Goal: Information Seeking & Learning: Understand process/instructions

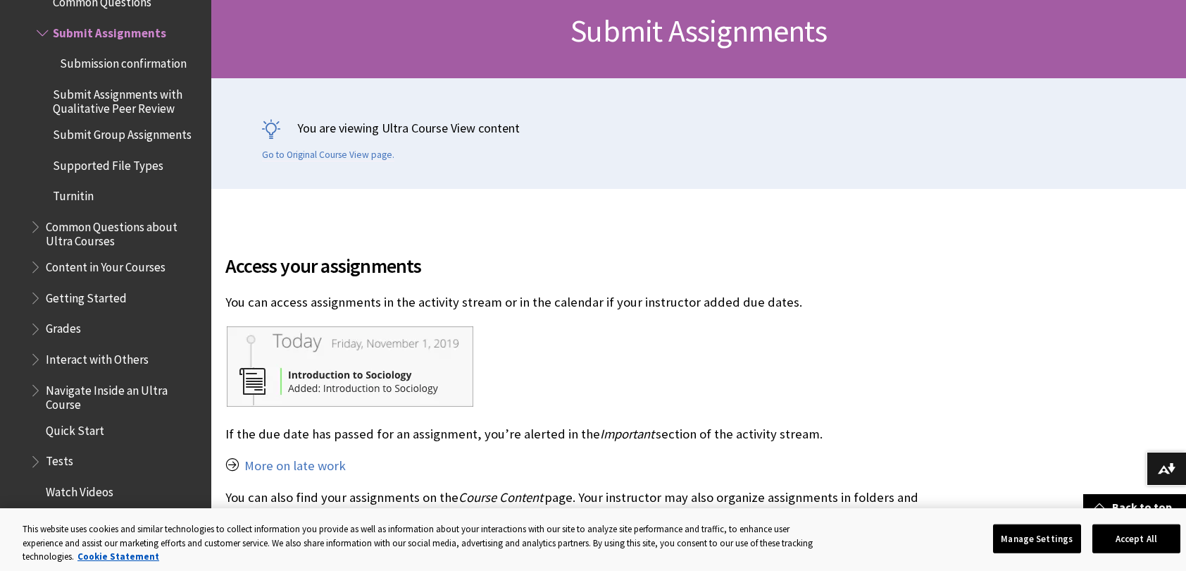
scroll to position [220, 0]
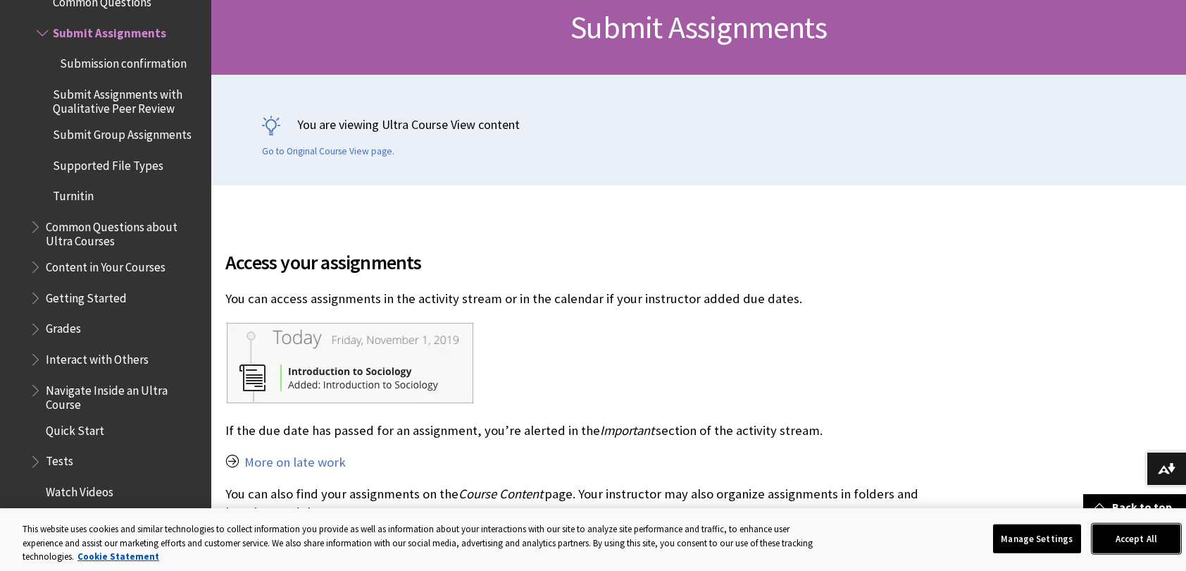
click at [1139, 531] on button "Accept All" at bounding box center [1136, 538] width 88 height 30
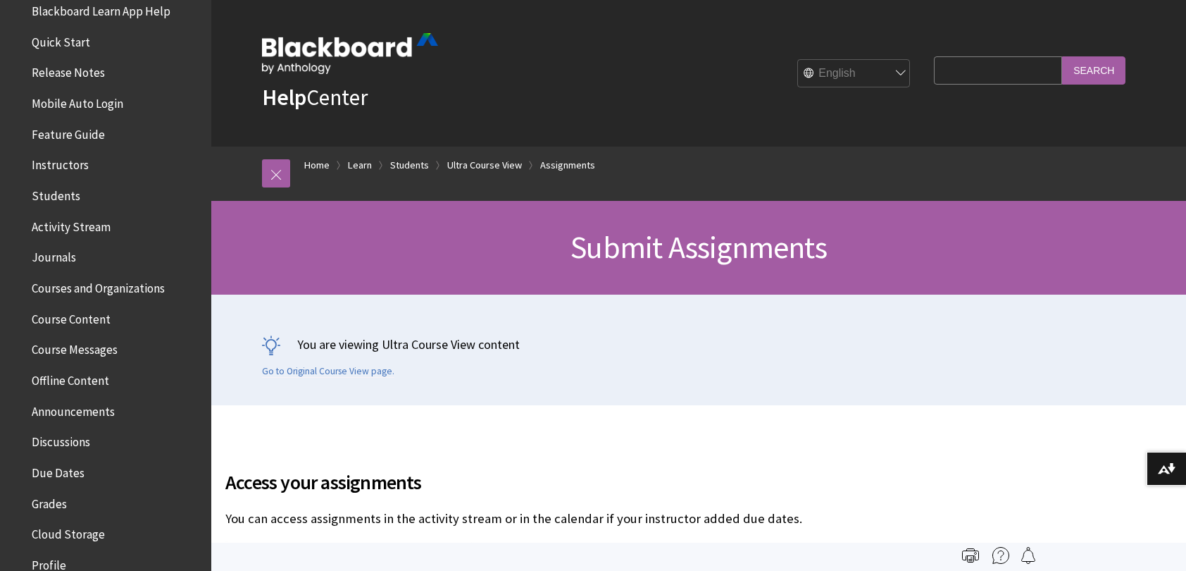
scroll to position [0, 0]
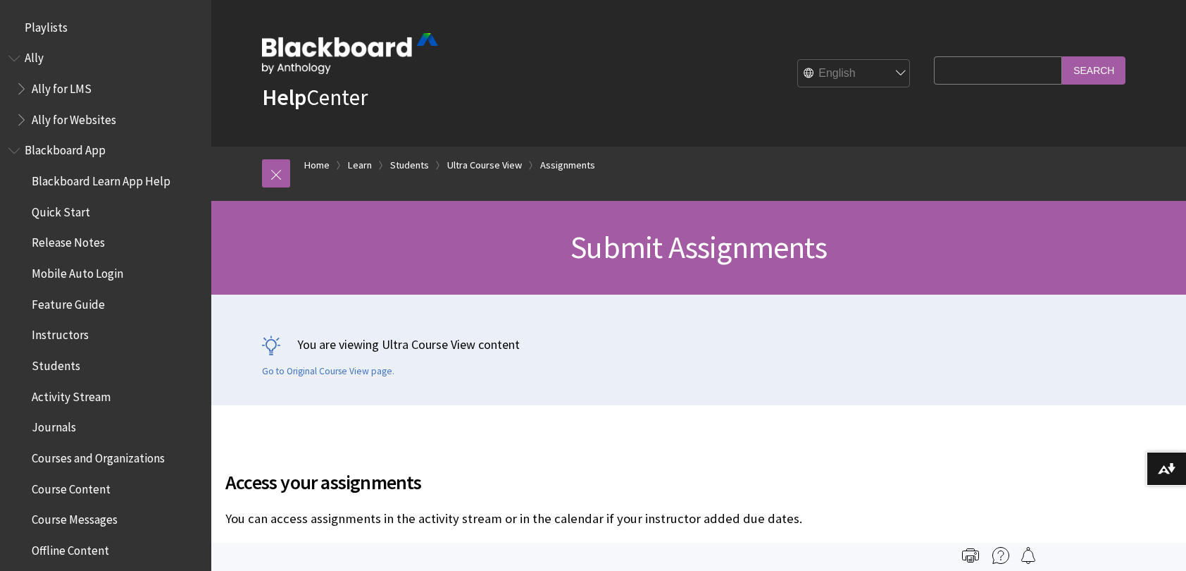
scroll to position [1934, 0]
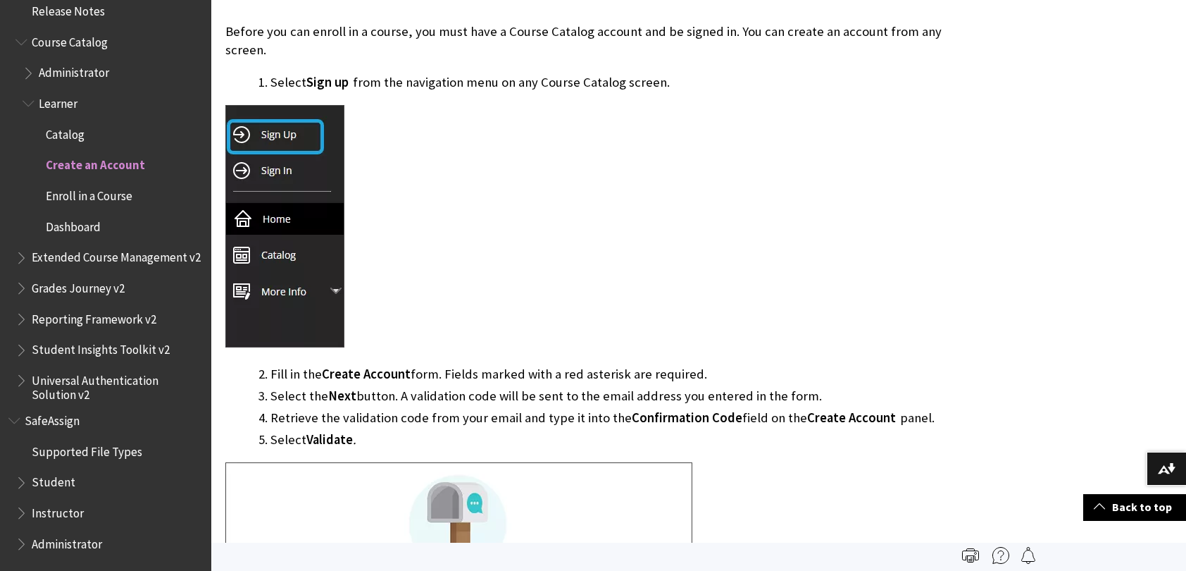
scroll to position [307, 0]
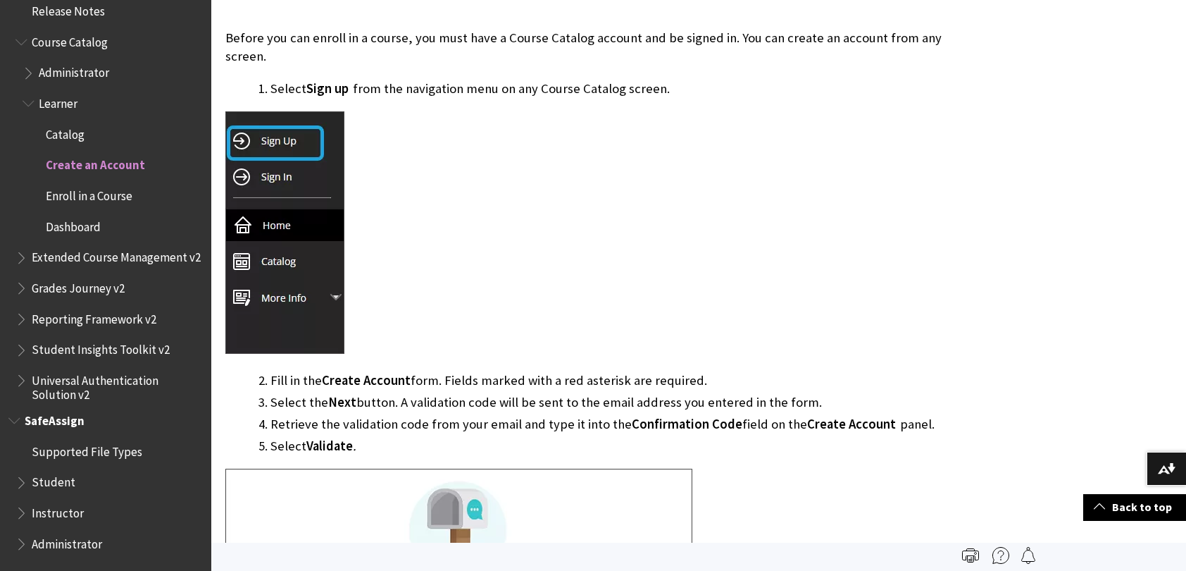
click at [49, 482] on span "Student" at bounding box center [54, 480] width 44 height 19
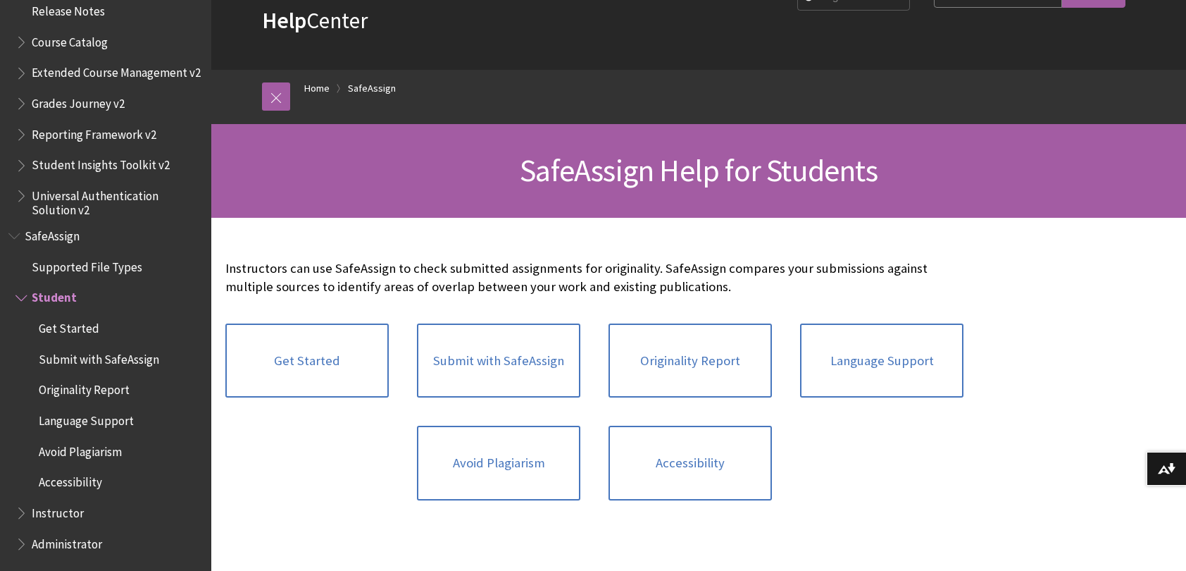
scroll to position [82, 0]
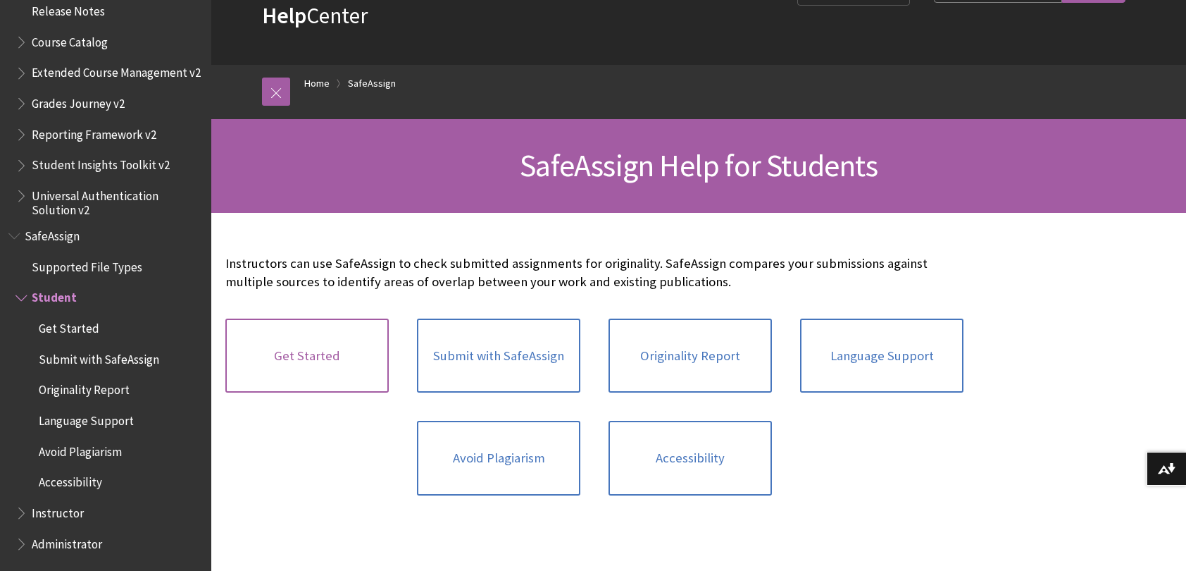
click at [306, 353] on link "Get Started" at bounding box center [306, 355] width 163 height 75
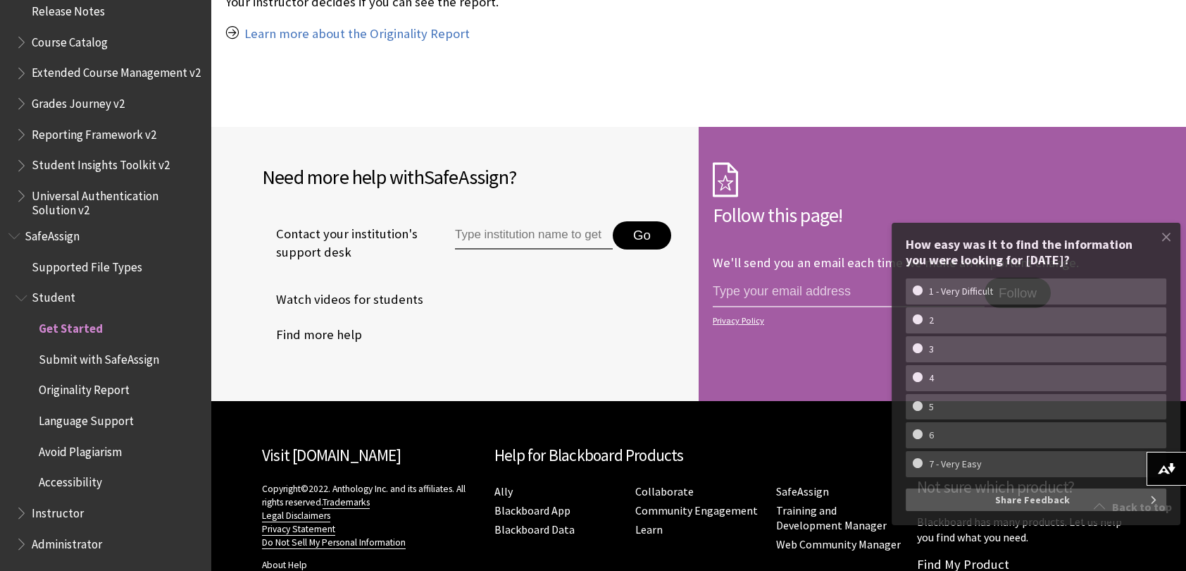
scroll to position [1297, 0]
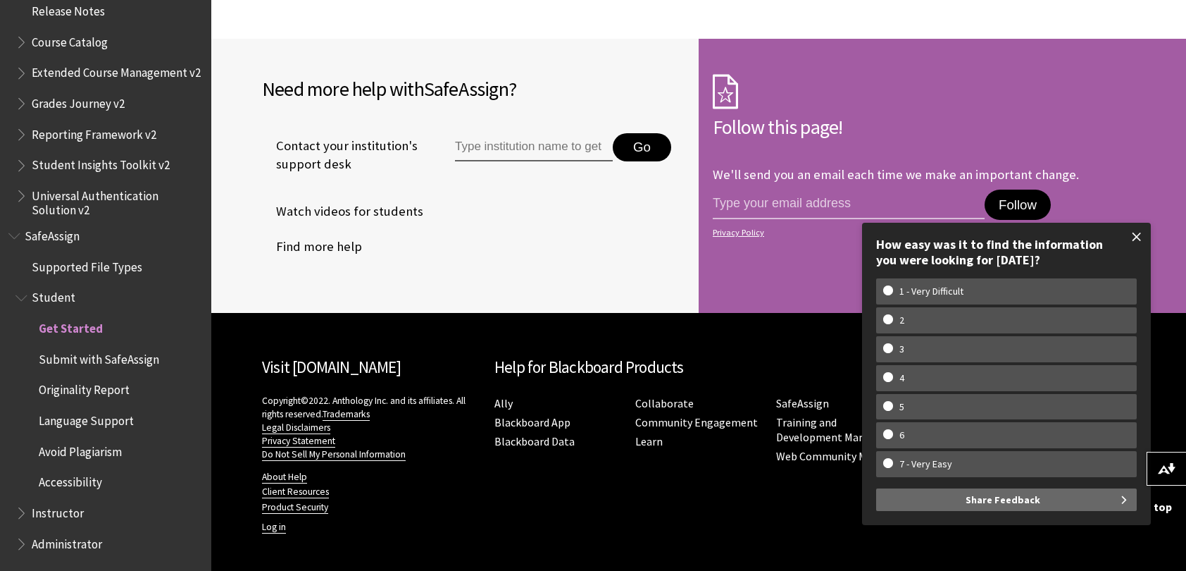
click at [1143, 234] on span at bounding box center [1137, 237] width 30 height 30
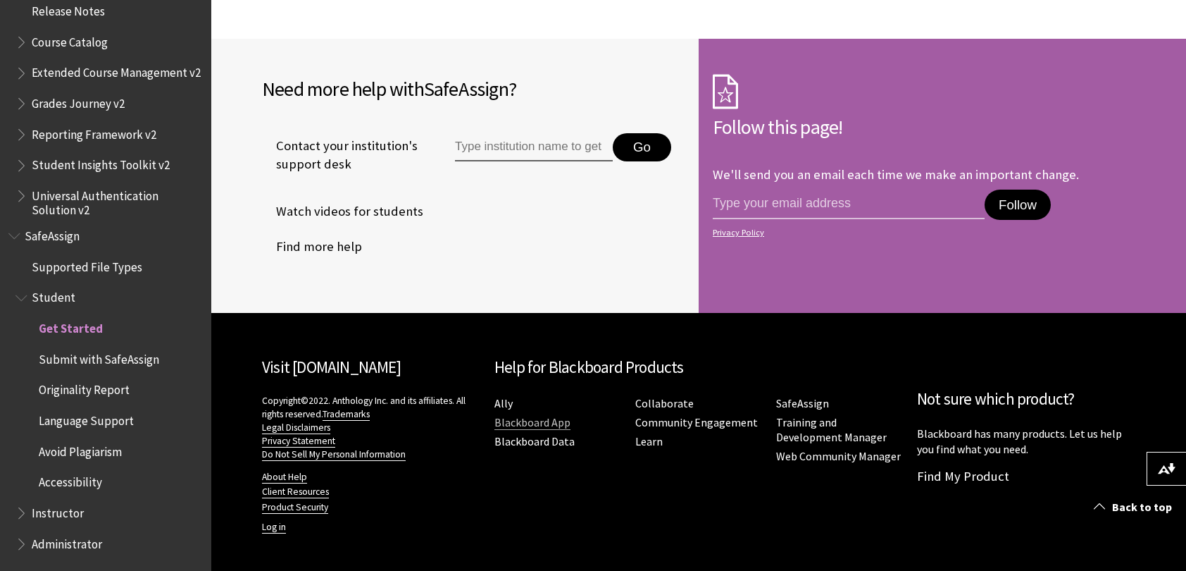
click at [566, 418] on link "Blackboard App" at bounding box center [532, 422] width 76 height 15
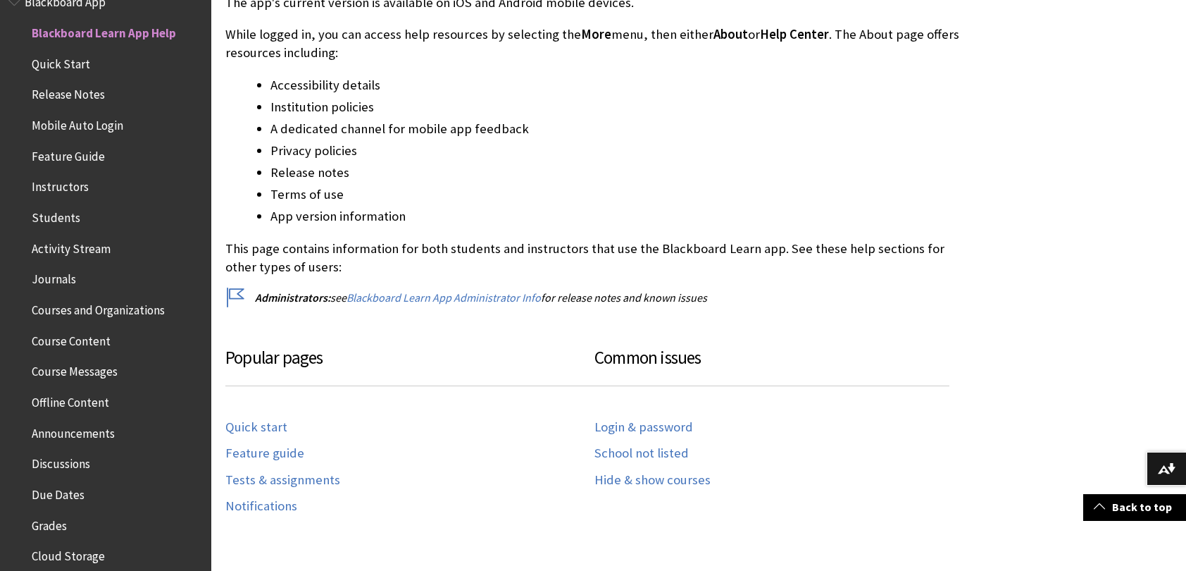
scroll to position [457, 0]
